Goal: Task Accomplishment & Management: Complete application form

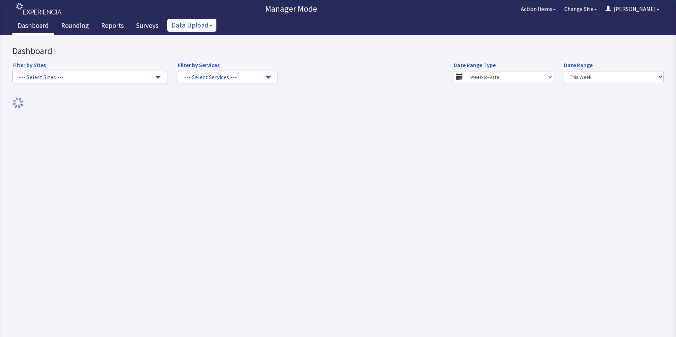
click at [188, 24] on button "Data Upload" at bounding box center [191, 25] width 49 height 13
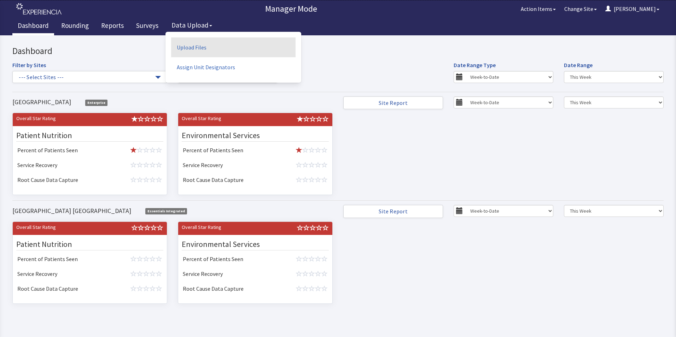
click at [190, 47] on link "Upload Files" at bounding box center [233, 47] width 124 height 20
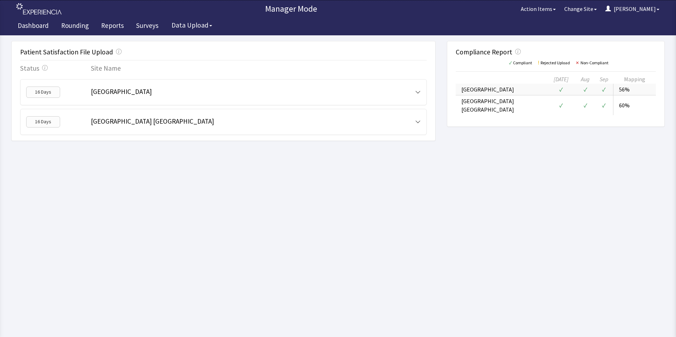
click at [103, 92] on span "[GEOGRAPHIC_DATA]" at bounding box center [121, 91] width 61 height 8
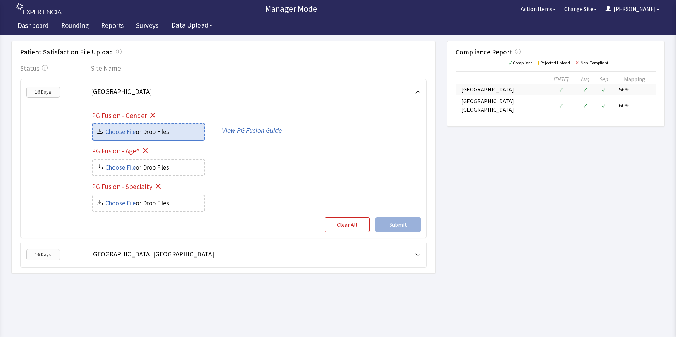
click at [129, 131] on input "file" at bounding box center [149, 132] width 112 height 16
type input "C:\fakepath\Bridgeport hospital-gender_8b5859f1-8289-4ae4-aaba-73a1cea5ec4a.csv"
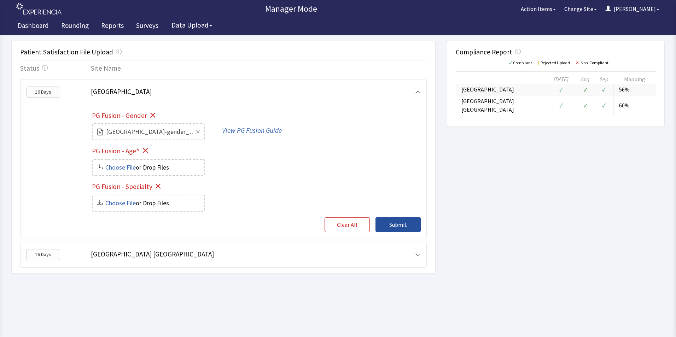
click at [397, 224] on span "Submit" at bounding box center [398, 225] width 18 height 8
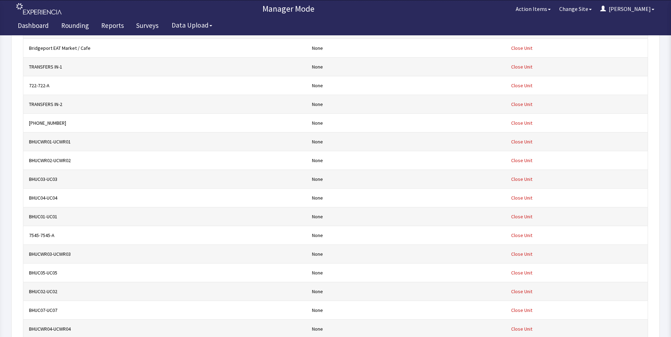
scroll to position [12163, 0]
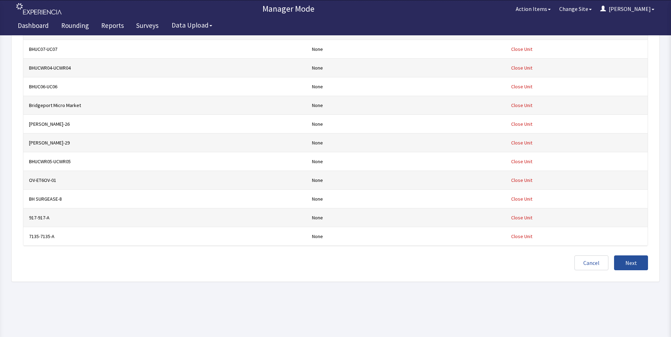
click at [626, 257] on button "Next" at bounding box center [631, 263] width 34 height 15
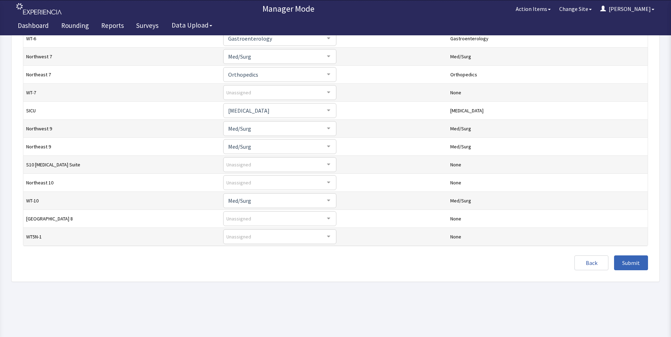
scroll to position [164, 0]
click at [633, 263] on span "Submit" at bounding box center [631, 263] width 18 height 8
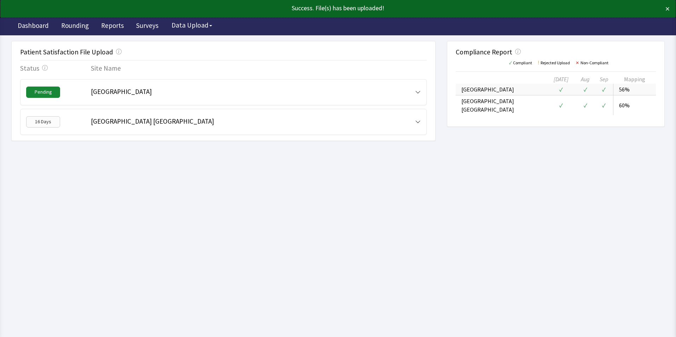
click at [137, 91] on span "[GEOGRAPHIC_DATA]" at bounding box center [121, 91] width 61 height 8
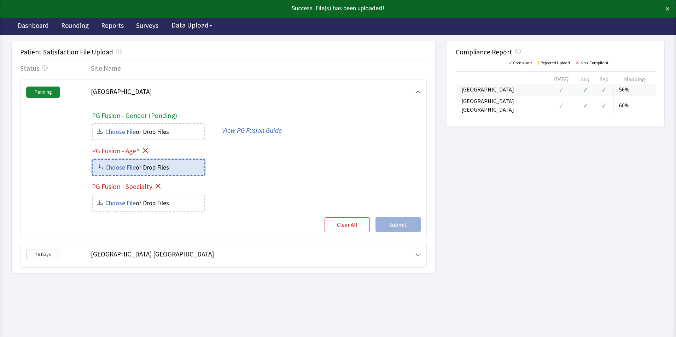
click at [133, 166] on input "file" at bounding box center [149, 168] width 112 height 16
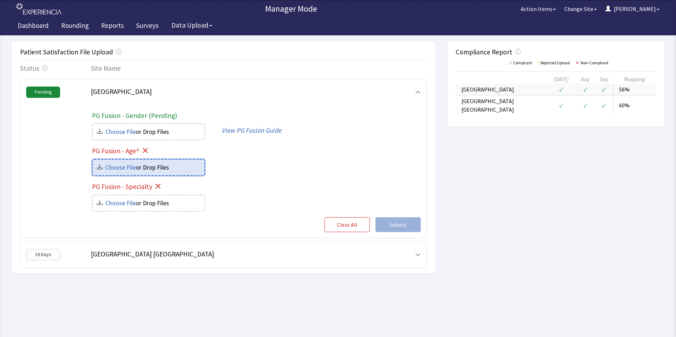
type input "C:\fakepath\Bridgeport hospital-age_7cdcde56-1f2f-45a6-9626-698c443714a0.csv"
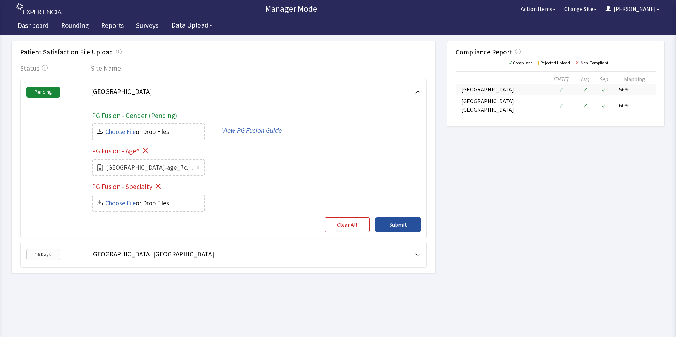
click at [395, 224] on span "Submit" at bounding box center [398, 225] width 18 height 8
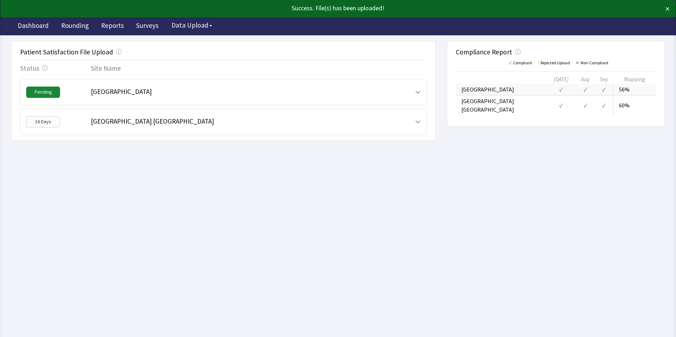
click at [138, 92] on span "[GEOGRAPHIC_DATA]" at bounding box center [121, 91] width 61 height 8
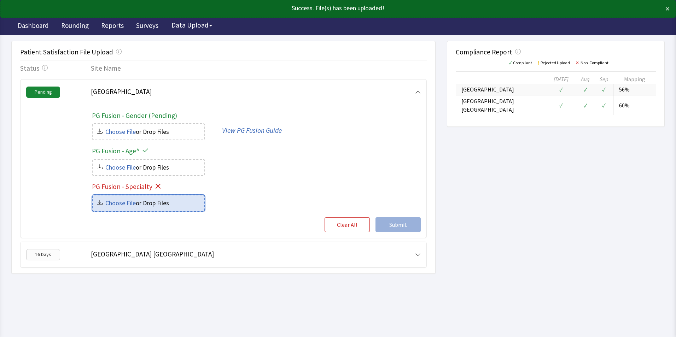
click at [139, 204] on input "file" at bounding box center [149, 204] width 112 height 16
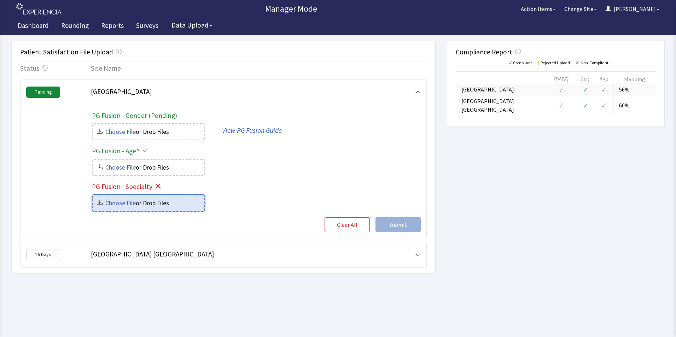
type input "C:\fakepath\Bridgeport hospital-specialty_c35ff5d1-fc12-4612-bc22-ad4e5492b2bf.…"
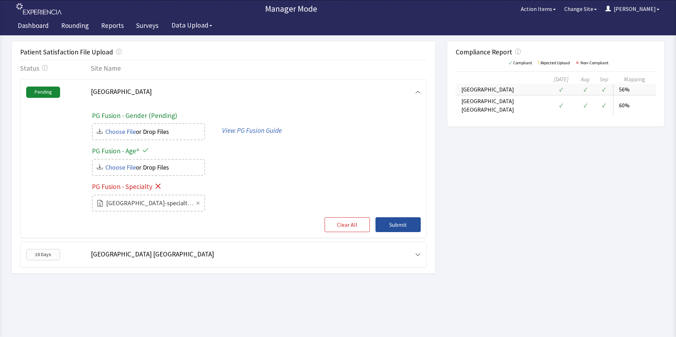
click at [396, 224] on span "Submit" at bounding box center [398, 225] width 18 height 8
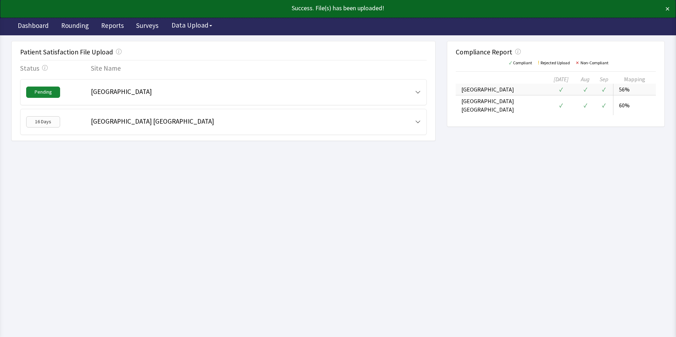
click at [317, 100] on div "Pending Bridgeport Hospital" at bounding box center [223, 92] width 407 height 26
click at [417, 89] on icon at bounding box center [418, 92] width 6 height 6
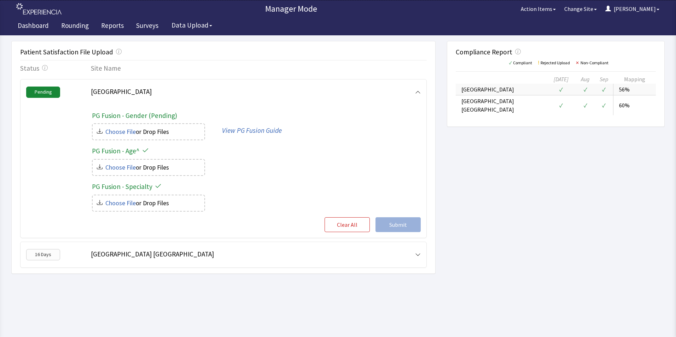
click at [542, 256] on div "Patient Satisfaction File Upload Status Site Name Pending Bridgeport Hospital P…" at bounding box center [338, 157] width 654 height 233
click at [139, 255] on span "[GEOGRAPHIC_DATA] [GEOGRAPHIC_DATA]" at bounding box center [152, 254] width 123 height 8
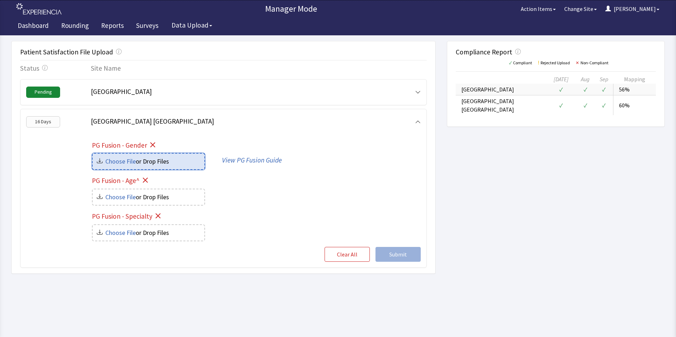
click at [124, 164] on input "file" at bounding box center [149, 162] width 112 height 16
type input "C:\fakepath\milford-gender_d5716b0d-7ccb-4781-846c-afe186ce8efe.csv"
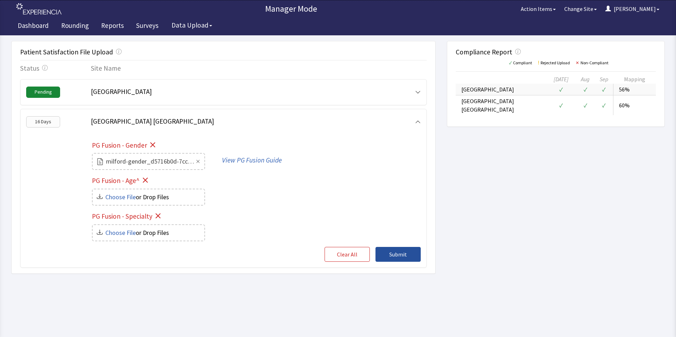
click at [400, 254] on span "Submit" at bounding box center [398, 254] width 18 height 8
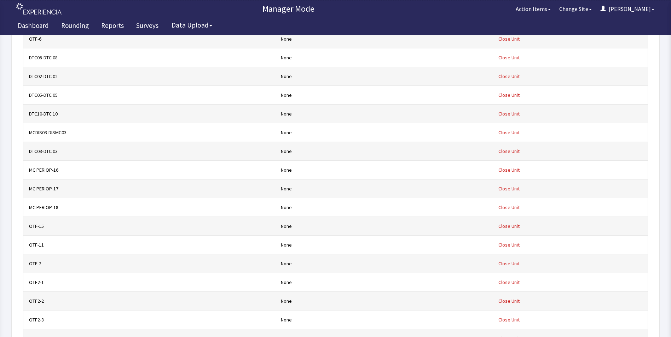
scroll to position [2340, 0]
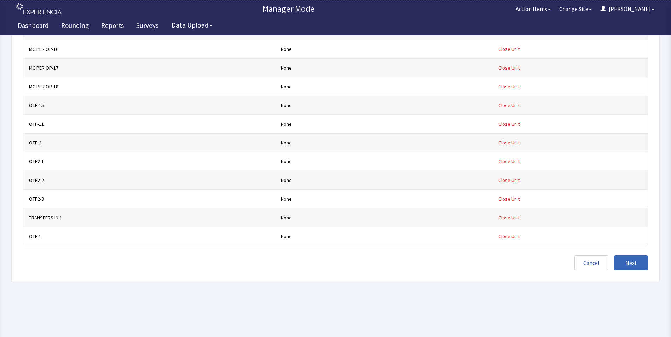
click at [627, 260] on span "Next" at bounding box center [631, 263] width 12 height 8
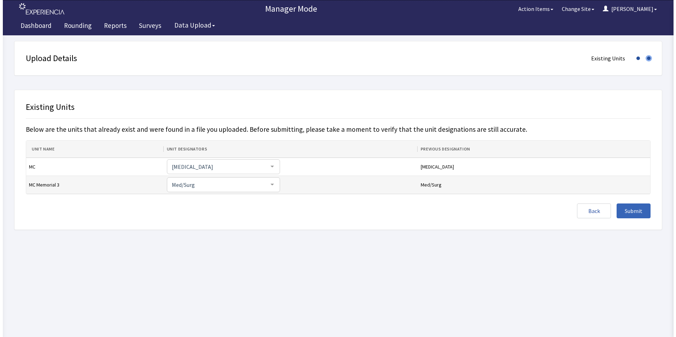
scroll to position [0, 0]
click at [632, 213] on span "Submit" at bounding box center [636, 211] width 18 height 8
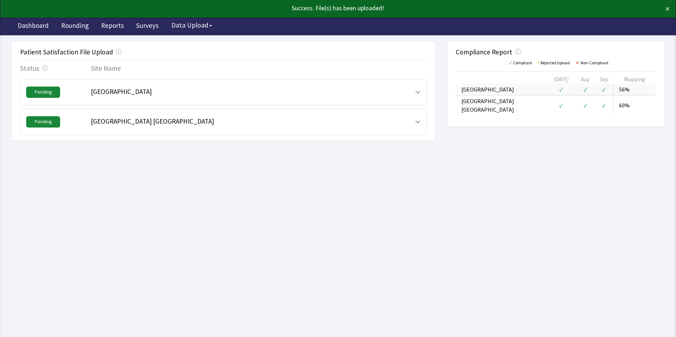
click at [130, 121] on span "[GEOGRAPHIC_DATA] [GEOGRAPHIC_DATA]" at bounding box center [152, 121] width 123 height 8
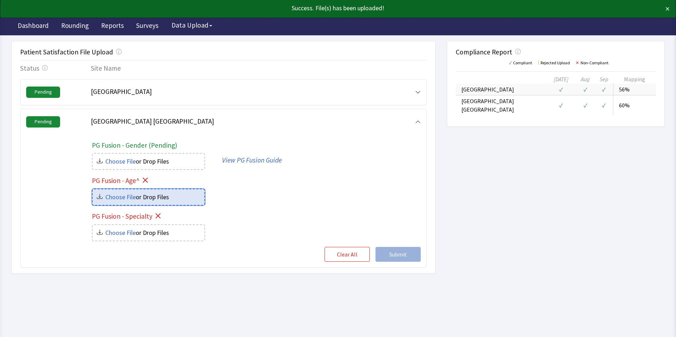
click at [139, 197] on input "file" at bounding box center [149, 198] width 112 height 16
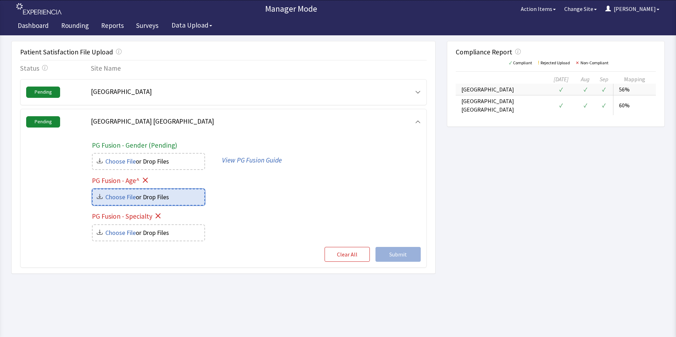
type input "C:\fakepath\milford-age_9f343a0e-f48f-4429-8632-b476db888188.csv"
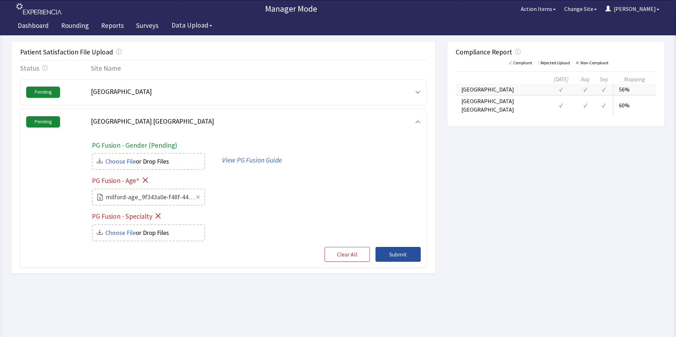
click at [396, 254] on span "Submit" at bounding box center [398, 254] width 18 height 8
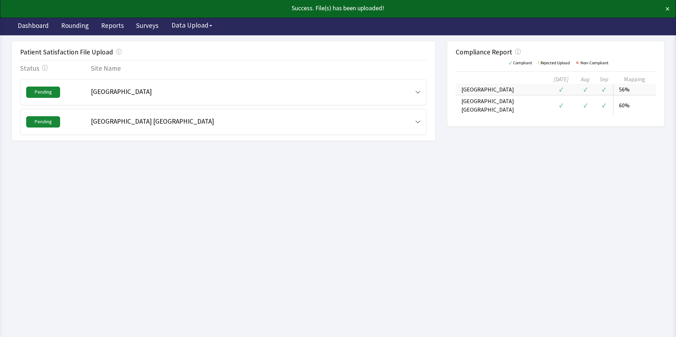
click at [162, 119] on span "[GEOGRAPHIC_DATA] [GEOGRAPHIC_DATA]" at bounding box center [152, 121] width 123 height 8
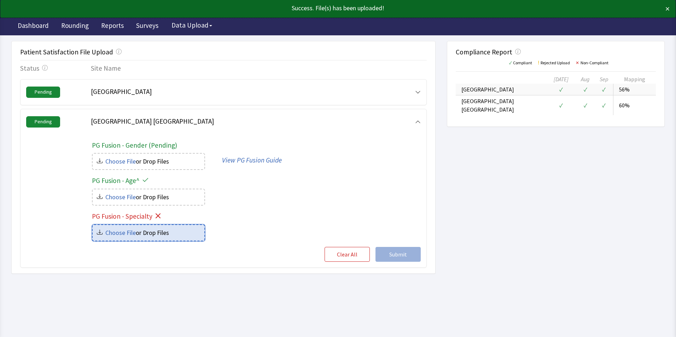
click at [153, 231] on input "file" at bounding box center [149, 233] width 112 height 16
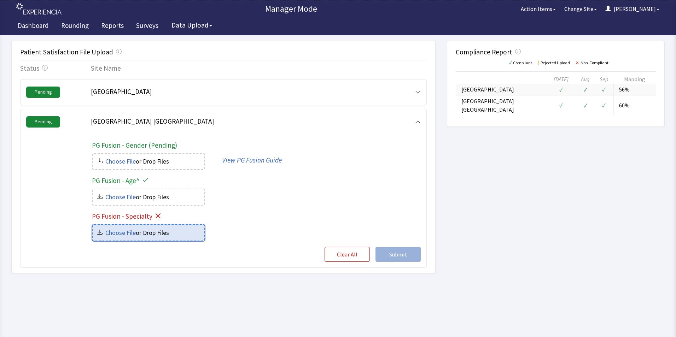
type input "C:\fakepath\milford-specialty_741aa641-14eb-48d0-9cc3-3829ea153c11.csv"
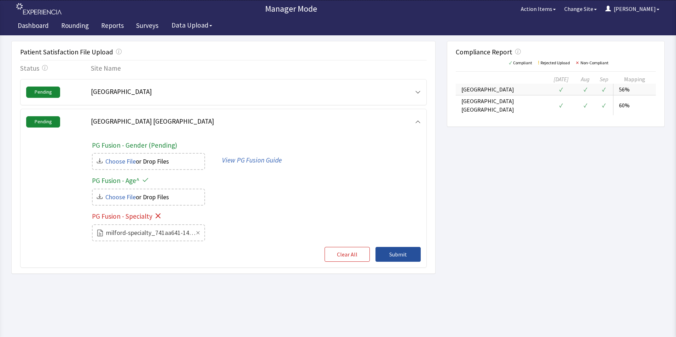
click at [393, 253] on span "Submit" at bounding box center [398, 254] width 18 height 8
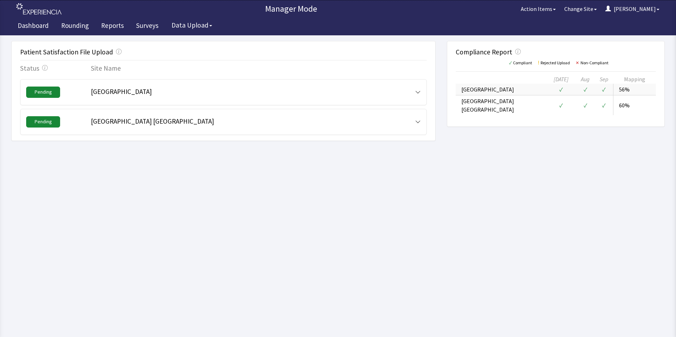
click at [197, 181] on html "Manager Mode Action Items Change Site [PERSON_NAME] Menu Dashboard Rounding Rep…" at bounding box center [338, 168] width 676 height 337
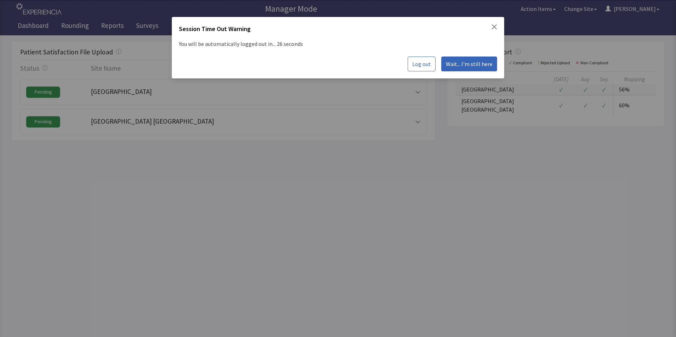
click at [492, 27] on icon "Close" at bounding box center [495, 27] width 6 height 6
